Goal: Task Accomplishment & Management: Manage account settings

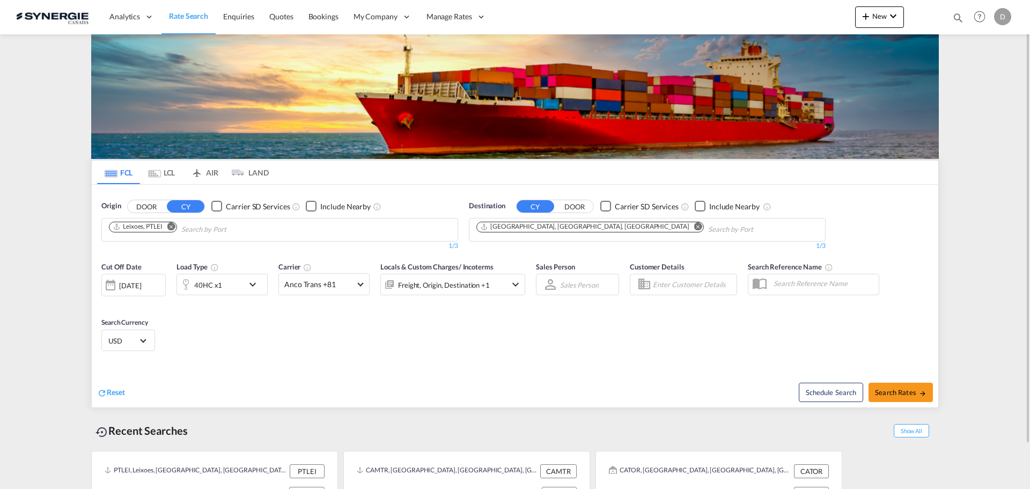
click at [958, 18] on md-icon "icon-magnify" at bounding box center [958, 18] width 12 height 12
click at [772, 20] on select "Bookings Quotes Enquiries" at bounding box center [787, 17] width 51 height 19
select select "Quotes"
click at [762, 8] on select "Bookings Quotes Enquiries" at bounding box center [787, 17] width 51 height 19
click at [838, 23] on input at bounding box center [877, 17] width 134 height 19
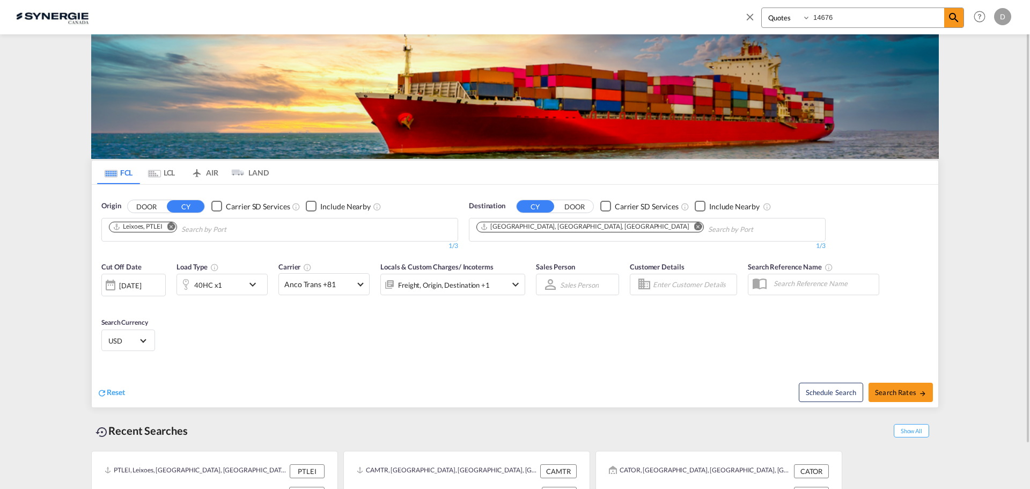
type input "14676"
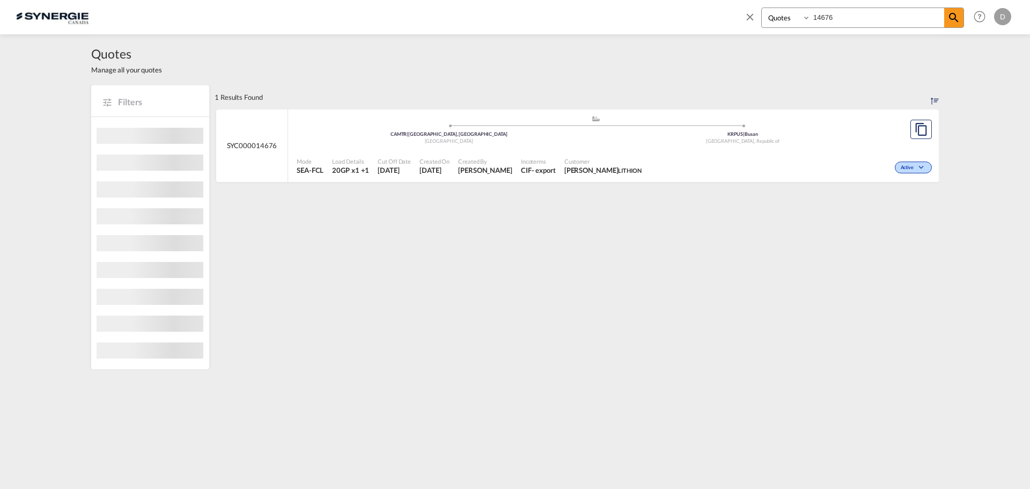
click at [501, 168] on span "[PERSON_NAME]" at bounding box center [485, 170] width 54 height 10
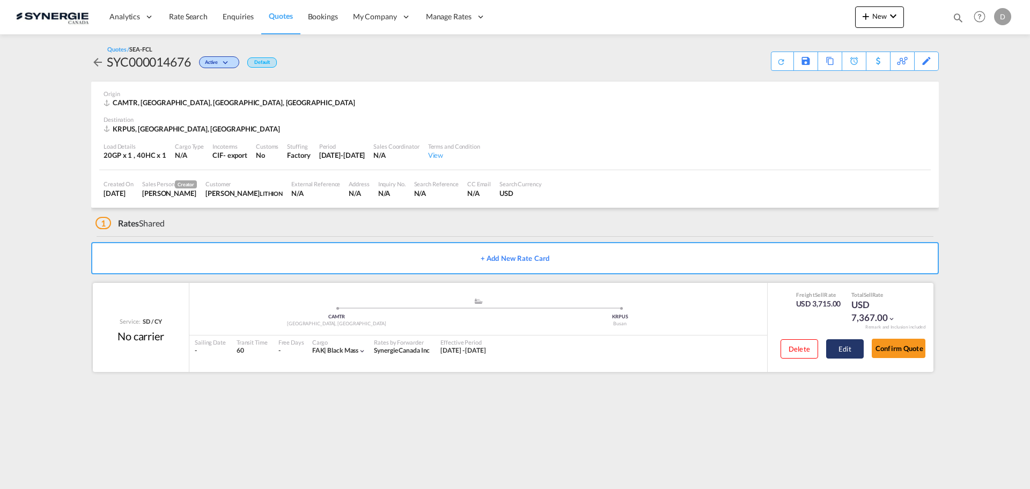
click at [832, 351] on button "Edit" at bounding box center [845, 348] width 38 height 19
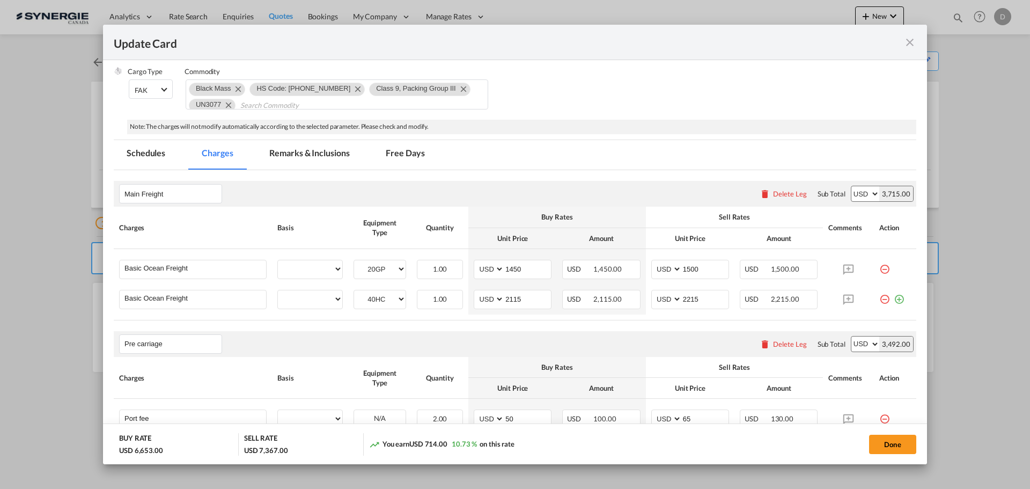
scroll to position [268, 0]
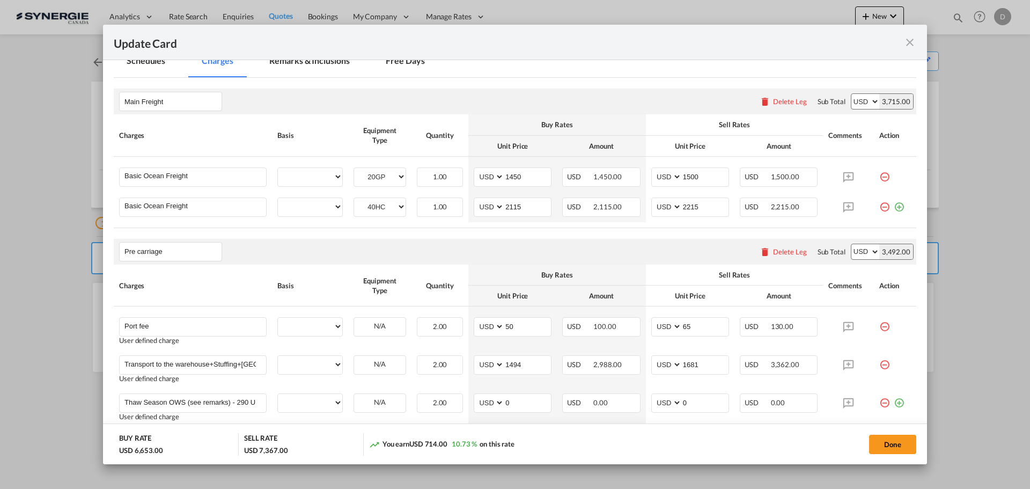
select select "per equipment"
select select "per container"
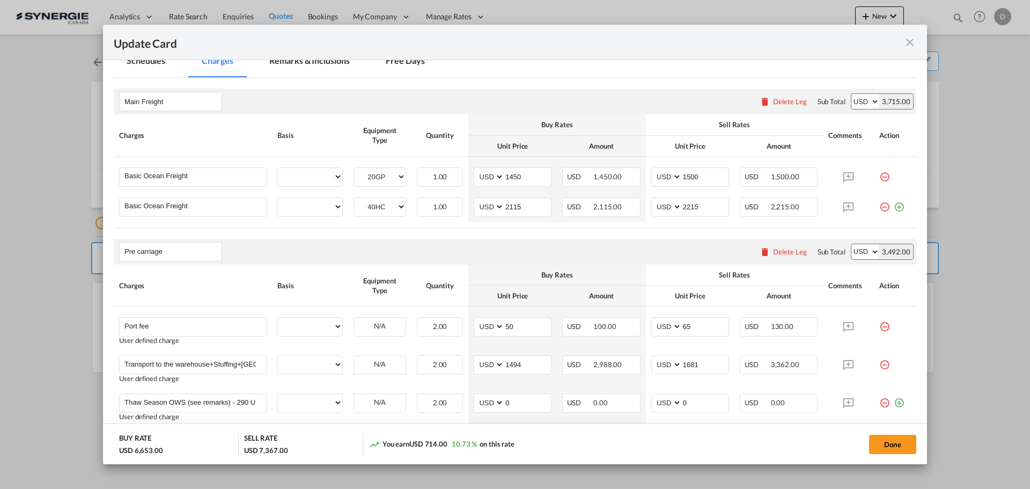
select select "per B/L"
select select "per shipment"
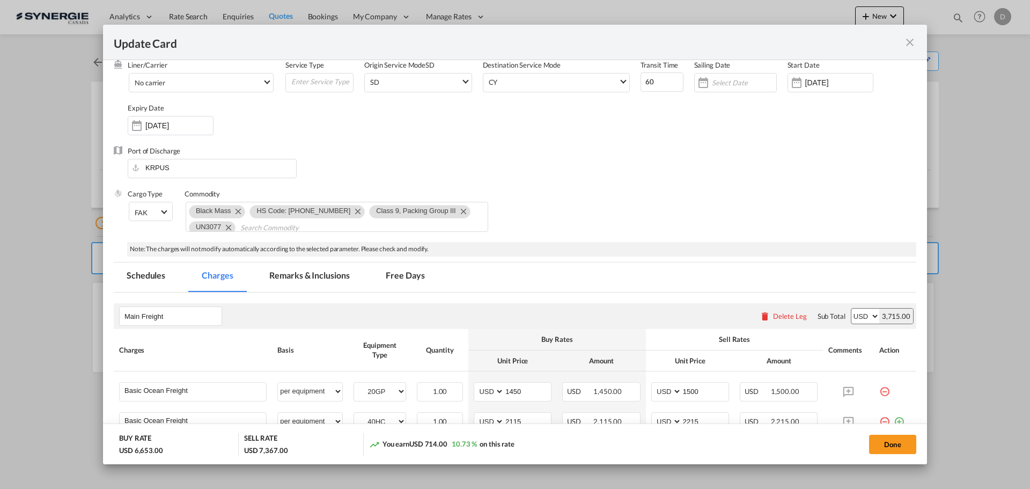
scroll to position [0, 0]
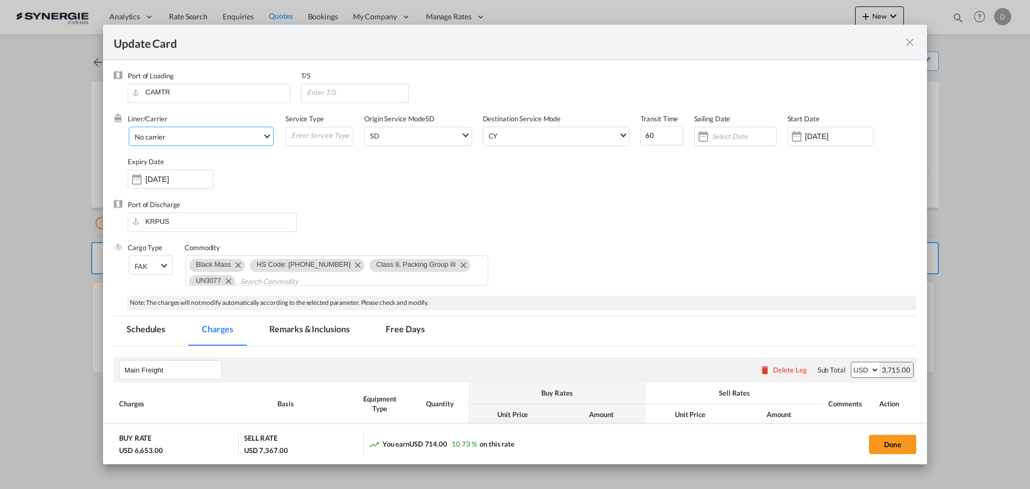
click at [260, 138] on span "No carrier" at bounding box center [199, 137] width 128 height 10
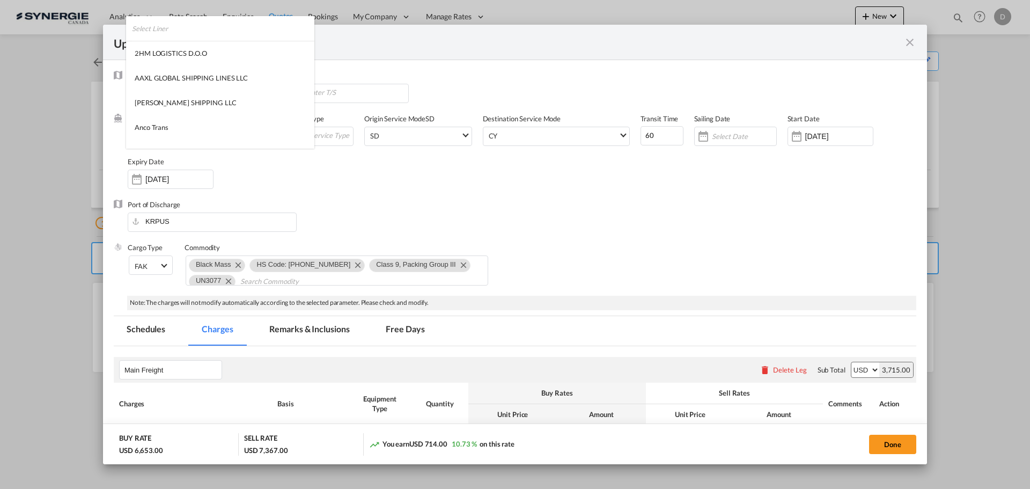
scroll to position [1459, 0]
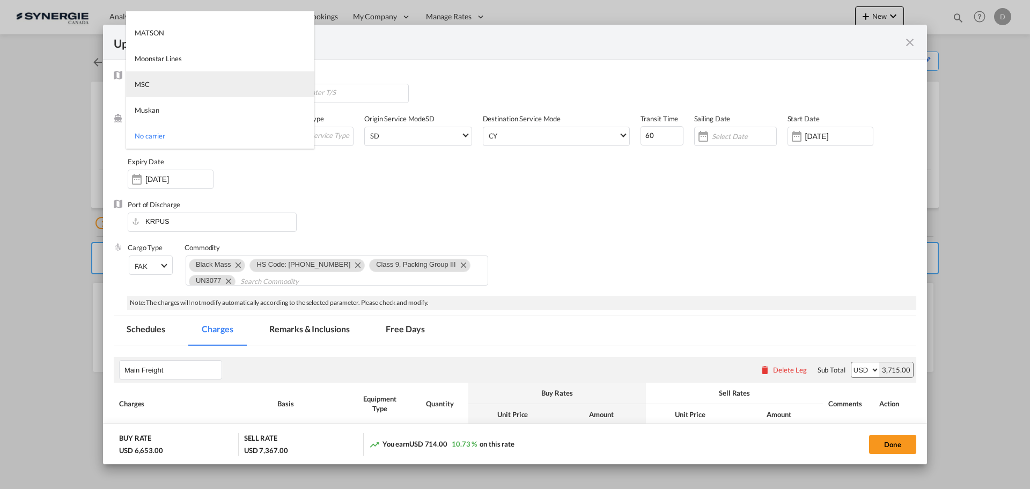
click at [207, 86] on md-option "MSC" at bounding box center [220, 84] width 188 height 26
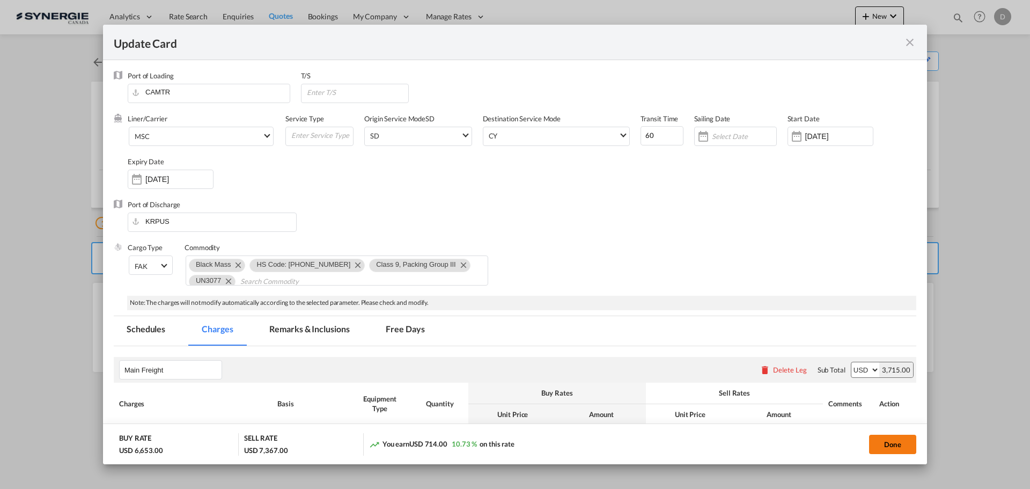
click at [882, 439] on button "Done" at bounding box center [892, 443] width 47 height 19
type input "09 Sep 2025"
type input "29 Sep 2025"
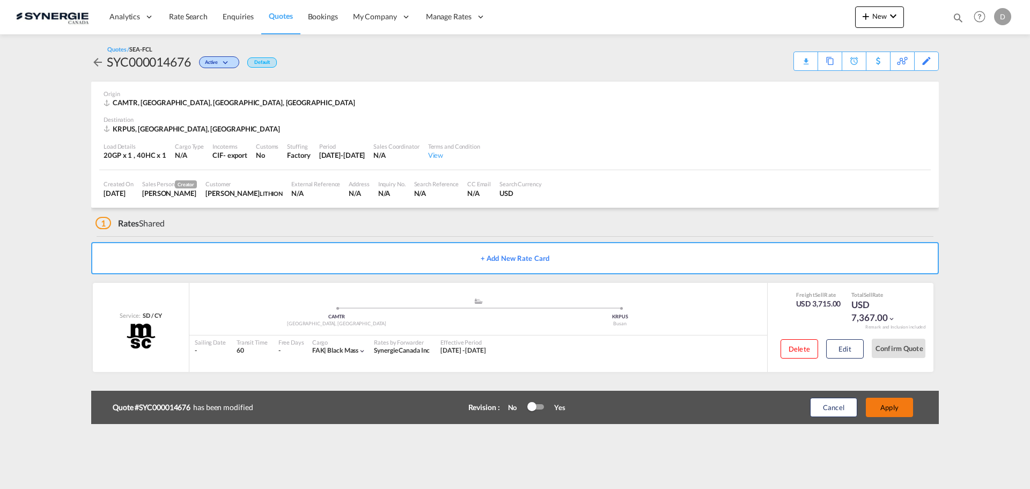
click at [896, 404] on button "Apply" at bounding box center [889, 406] width 47 height 19
